Goal: Task Accomplishment & Management: Use online tool/utility

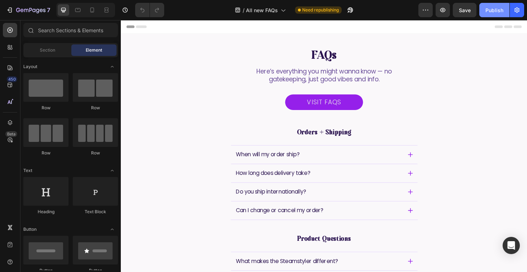
click at [490, 11] on div "Publish" at bounding box center [494, 10] width 18 height 8
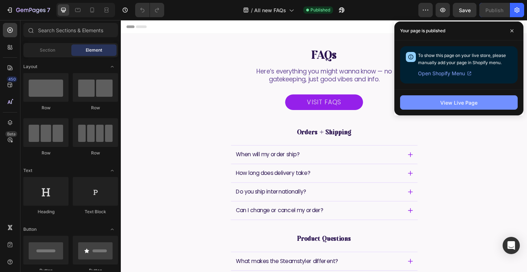
click at [466, 102] on div "View Live Page" at bounding box center [458, 103] width 37 height 8
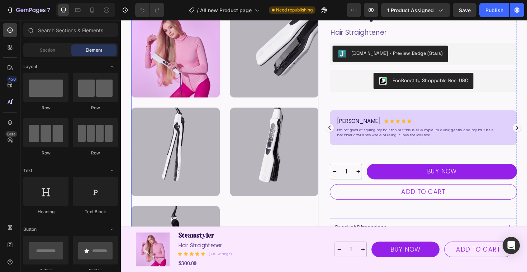
scroll to position [49, 0]
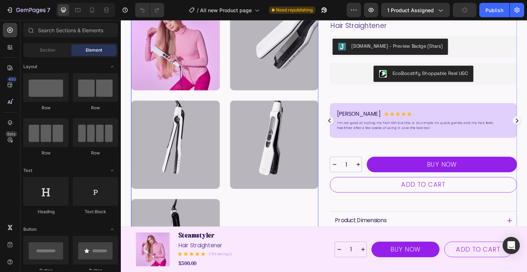
click at [189, 143] on div at bounding box center [178, 152] width 94 height 94
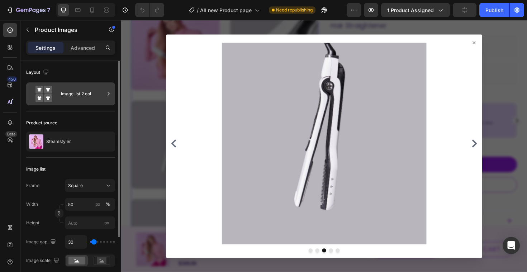
click at [72, 97] on div "Image list 2 col" at bounding box center [83, 94] width 44 height 16
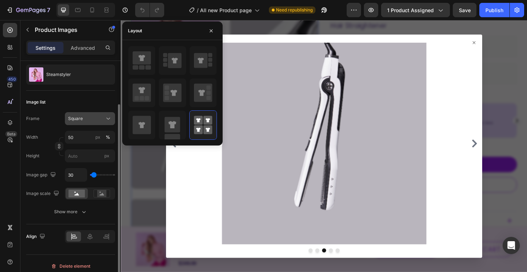
scroll to position [72, 0]
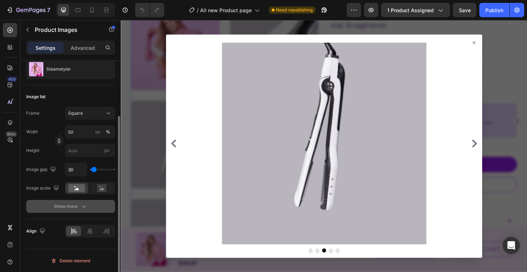
click at [78, 209] on div "Show more" at bounding box center [70, 206] width 33 height 7
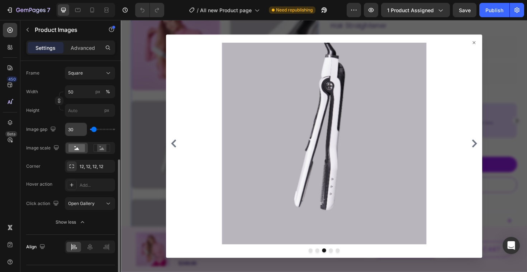
scroll to position [128, 0]
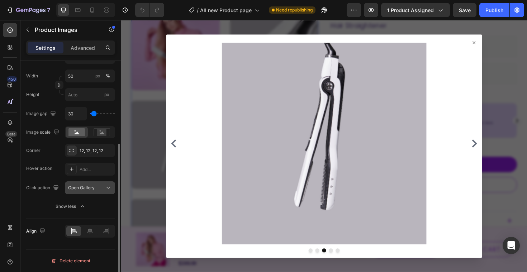
click at [99, 187] on div "Open Gallery" at bounding box center [86, 187] width 37 height 6
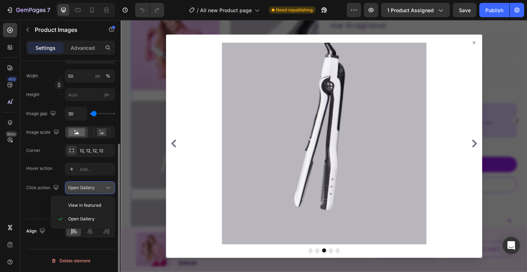
click at [99, 188] on div "Open Gallery" at bounding box center [86, 187] width 37 height 6
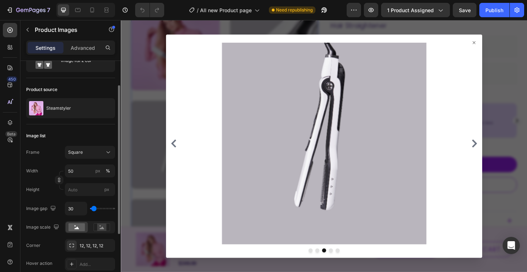
scroll to position [0, 0]
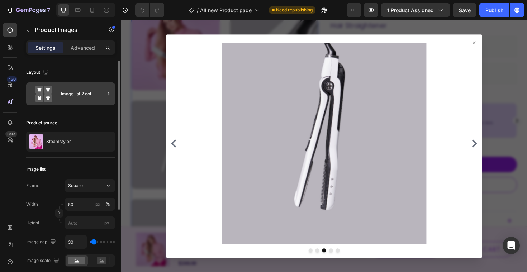
click at [80, 96] on div "Image list 2 col" at bounding box center [83, 94] width 44 height 16
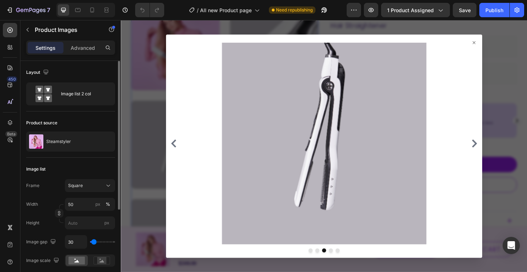
click at [96, 78] on div "Layout" at bounding box center [70, 72] width 89 height 11
click at [92, 47] on p "Advanced" at bounding box center [83, 48] width 24 height 8
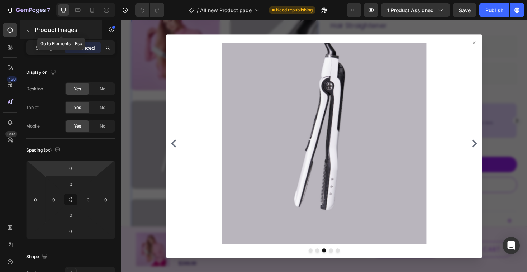
click at [28, 32] on icon "button" at bounding box center [28, 30] width 6 height 6
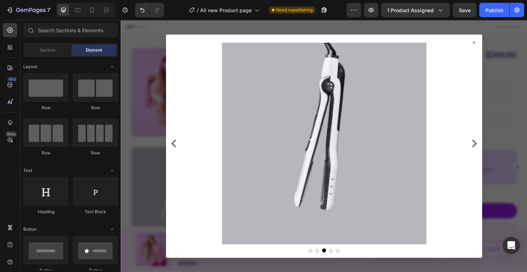
click at [494, 43] on icon at bounding box center [495, 44] width 6 height 6
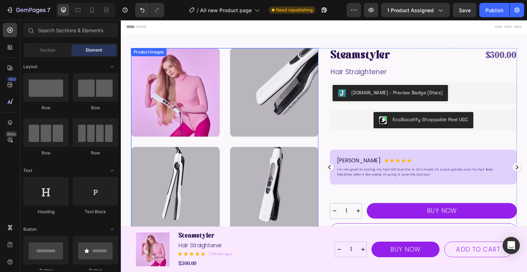
click at [200, 67] on div at bounding box center [178, 97] width 94 height 94
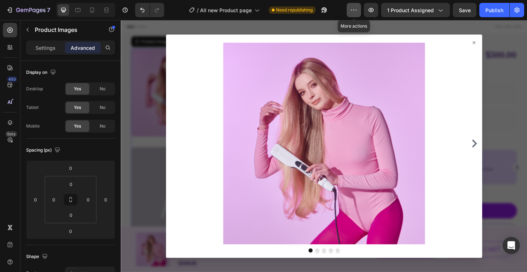
click at [357, 13] on icon "button" at bounding box center [353, 9] width 7 height 7
click at [441, 12] on icon "button" at bounding box center [439, 9] width 7 height 7
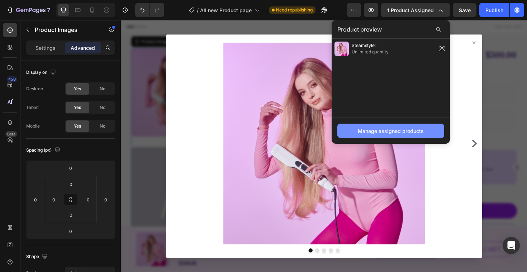
click at [401, 135] on button "Manage assigned products" at bounding box center [390, 131] width 107 height 14
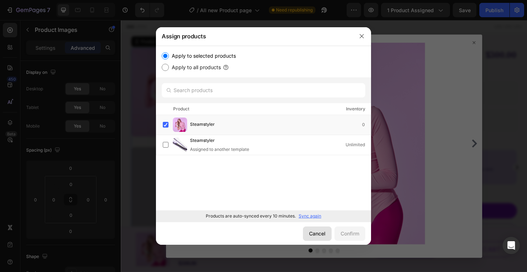
click at [321, 232] on div "Cancel" at bounding box center [317, 234] width 16 height 8
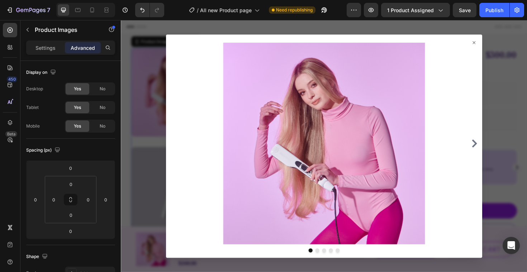
click at [495, 44] on icon at bounding box center [495, 44] width 6 height 6
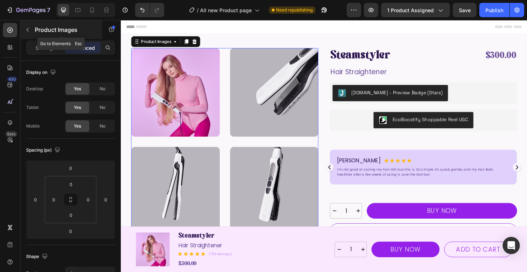
click at [26, 30] on icon "button" at bounding box center [28, 30] width 6 height 6
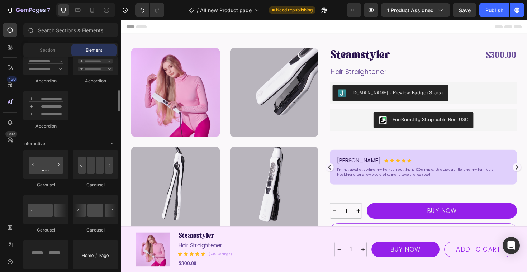
scroll to position [608, 0]
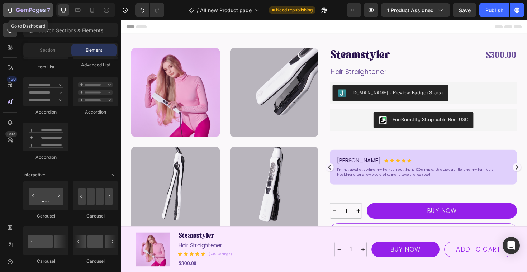
click at [14, 8] on div "7" at bounding box center [28, 10] width 44 height 9
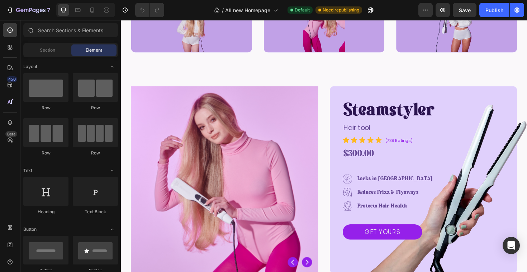
scroll to position [83, 0]
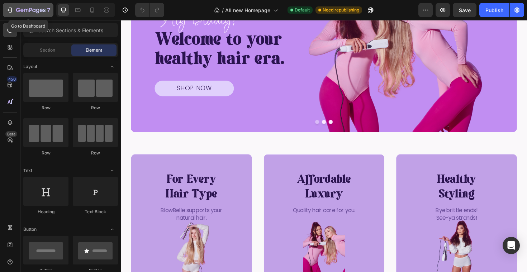
click at [8, 8] on icon "button" at bounding box center [9, 9] width 7 height 7
